Goal: Information Seeking & Learning: Understand process/instructions

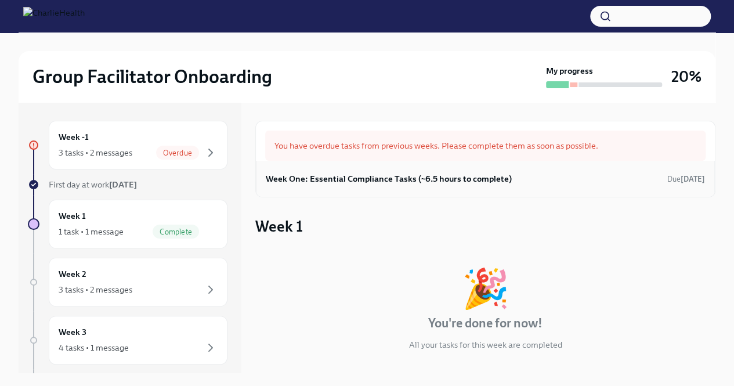
click at [445, 177] on h6 "Week One: Essential Compliance Tasks (~6.5 hours to complete)" at bounding box center [389, 178] width 246 height 13
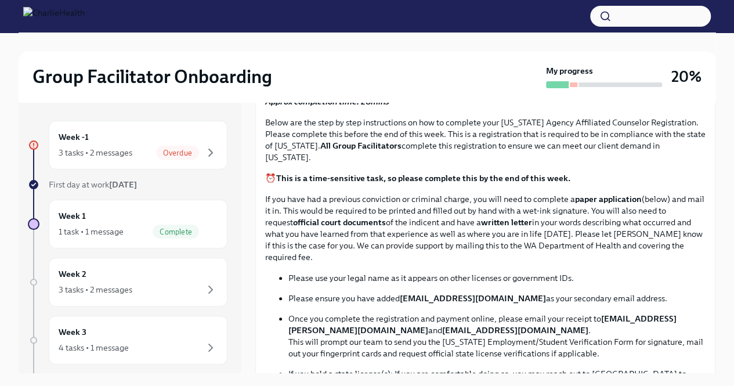
scroll to position [516, 0]
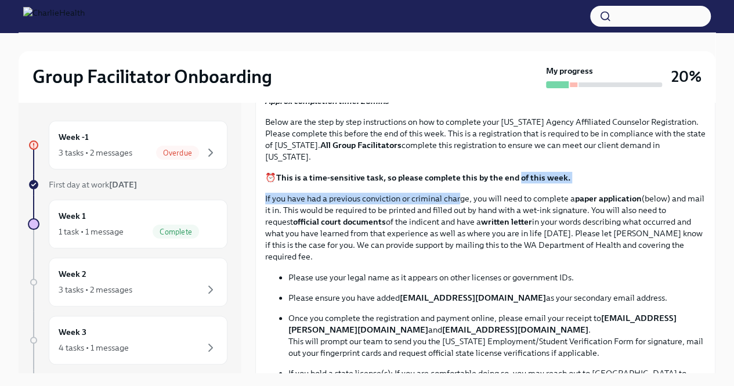
drag, startPoint x: 458, startPoint y: 213, endPoint x: 518, endPoint y: 193, distance: 63.1
click at [518, 193] on div "Approx completion time: 20mins Below are the step by step instructions on how t…" at bounding box center [485, 302] width 440 height 415
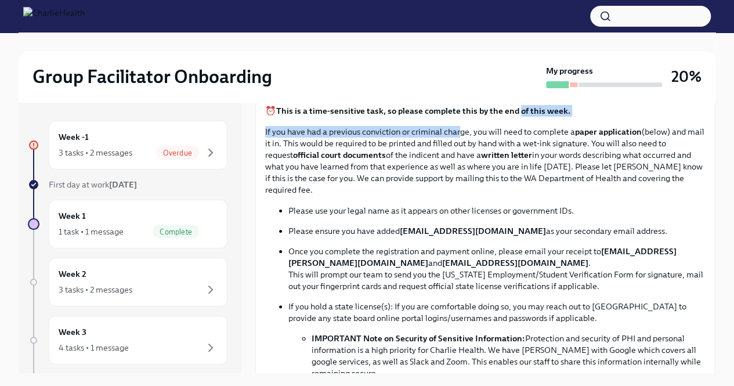
scroll to position [584, 0]
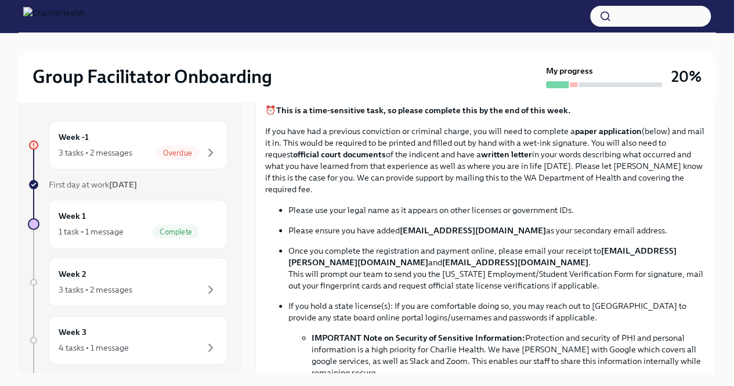
click at [602, 193] on p "If you have had a previous conviction or criminal charge, you will need to comp…" at bounding box center [485, 160] width 440 height 70
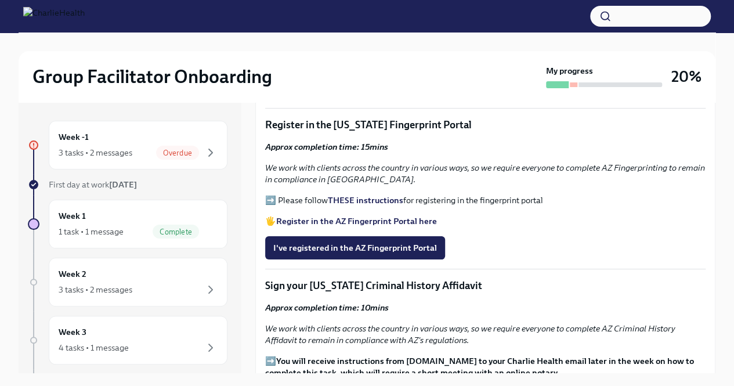
scroll to position [1184, 0]
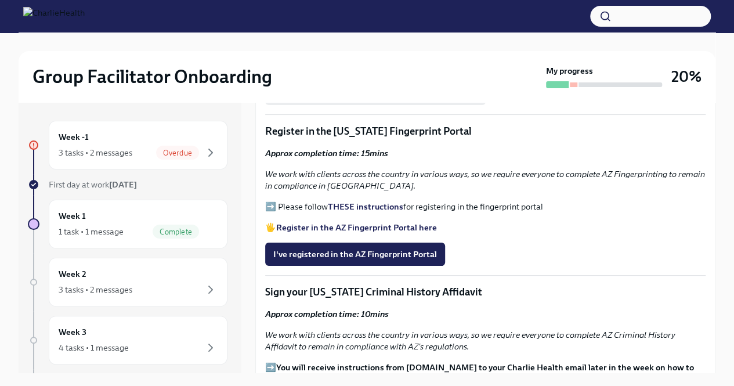
click at [354, 212] on strong "THESE instructions" at bounding box center [365, 206] width 75 height 10
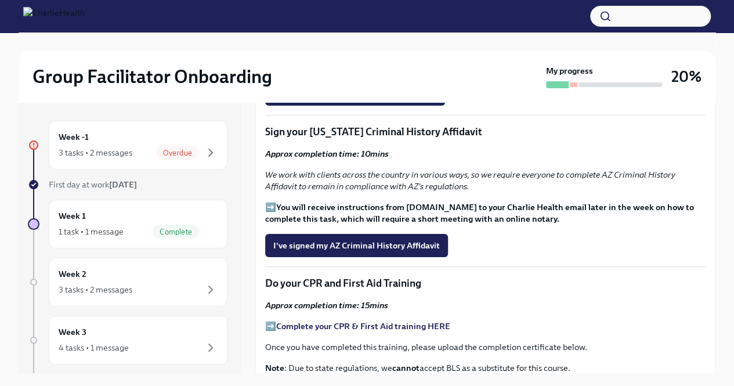
scroll to position [1339, 0]
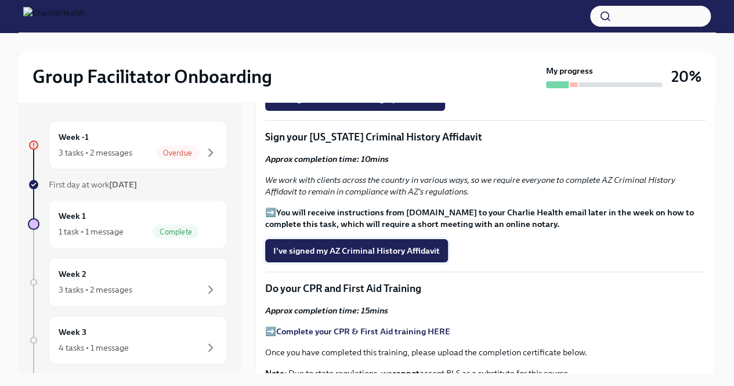
click at [406, 262] on button "I've signed my AZ Criminal History Affidavit" at bounding box center [356, 250] width 183 height 23
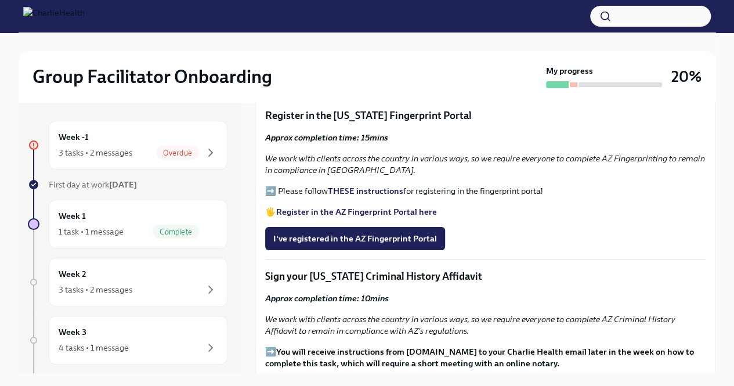
scroll to position [1201, 0]
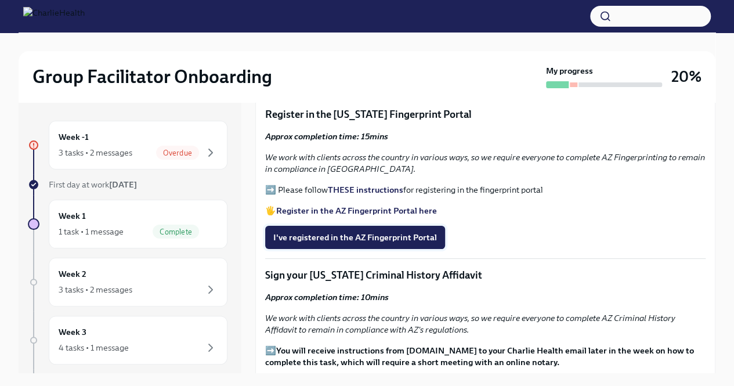
click at [363, 243] on span "I've registered in the AZ Fingerprint Portal" at bounding box center [355, 237] width 164 height 12
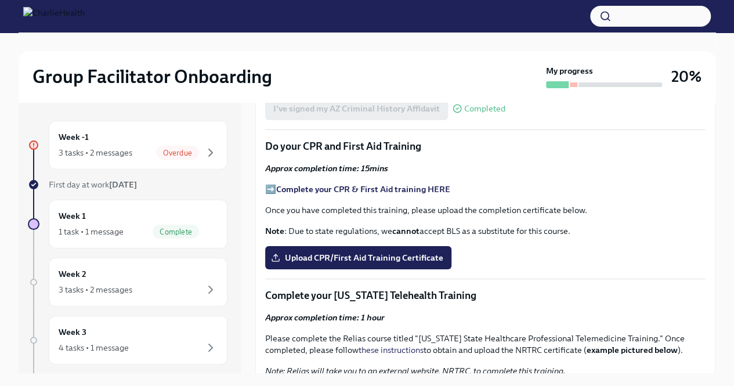
scroll to position [1481, 0]
click at [368, 194] on strong "Complete your CPR & First Aid training HERE" at bounding box center [363, 189] width 174 height 10
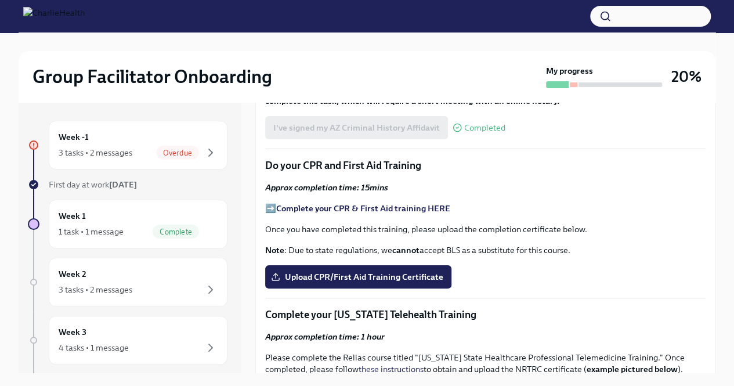
scroll to position [1462, 0]
